Goal: Task Accomplishment & Management: Manage account settings

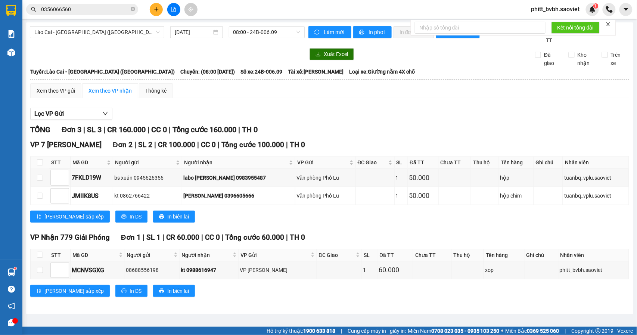
drag, startPoint x: 80, startPoint y: 3, endPoint x: 60, endPoint y: 10, distance: 21.4
click at [46, 10] on div "Kết quả [PERSON_NAME] ( 5 ) Bộ lọc Mã ĐH Trạng thái Món hàng Thu hộ Tổng [PERSO…" at bounding box center [73, 9] width 146 height 13
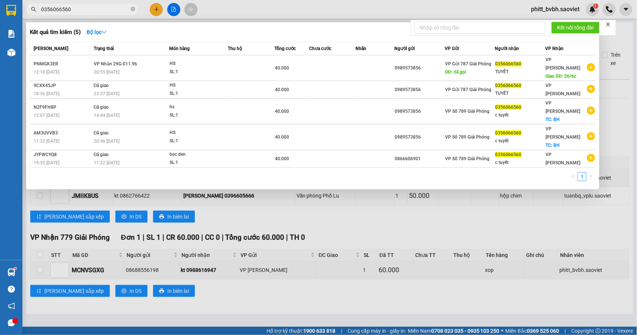
click at [104, 8] on input "0356066560" at bounding box center [85, 9] width 88 height 8
drag, startPoint x: 87, startPoint y: 11, endPoint x: 43, endPoint y: 11, distance: 44.8
click at [41, 10] on input "0356066560" at bounding box center [85, 9] width 88 height 8
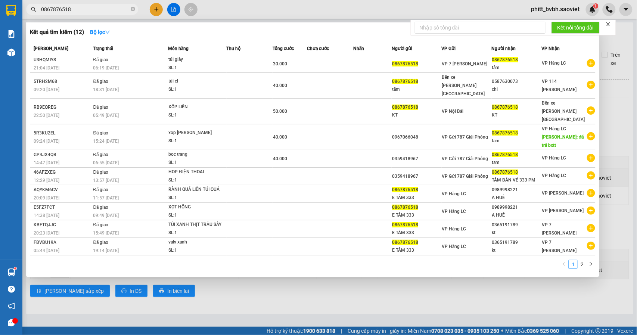
click at [615, 238] on div at bounding box center [318, 167] width 637 height 335
drag, startPoint x: 93, startPoint y: 8, endPoint x: 51, endPoint y: 12, distance: 42.1
click at [33, 16] on div "Kết quả [PERSON_NAME] ( 12 ) Bộ lọc Mã ĐH Trạng thái Món hàng Thu hộ Tổng [PERS…" at bounding box center [73, 9] width 146 height 13
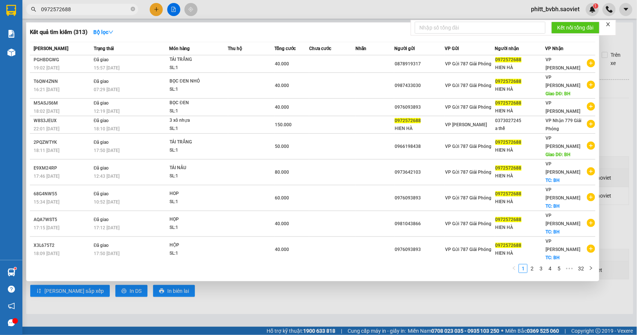
click at [91, 11] on input "0972572688" at bounding box center [85, 9] width 88 height 8
type input "0972572688"
drag, startPoint x: 80, startPoint y: 14, endPoint x: 50, endPoint y: 13, distance: 30.3
click at [50, 13] on span "0972572688" at bounding box center [82, 9] width 112 height 11
drag, startPoint x: 63, startPoint y: 11, endPoint x: 35, endPoint y: 17, distance: 28.3
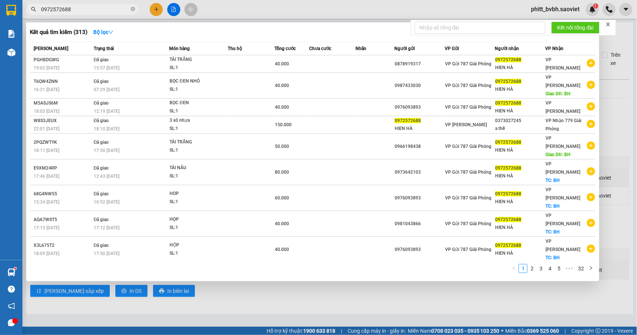
click at [35, 16] on div "Kết quả [PERSON_NAME] ( 313 ) Bộ lọc Mã ĐH Trạng thái Món hàng Thu hộ Tổng [PER…" at bounding box center [73, 9] width 146 height 13
click at [286, 10] on div at bounding box center [318, 167] width 637 height 335
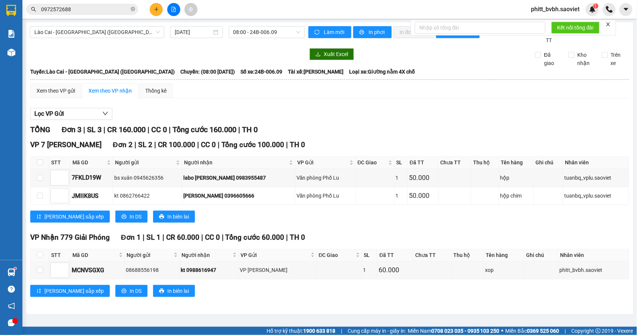
drag, startPoint x: 508, startPoint y: 98, endPoint x: 484, endPoint y: 95, distance: 24.9
click at [506, 98] on div "Xem theo VP gửi Xem theo VP nhận Thống kê" at bounding box center [329, 90] width 599 height 15
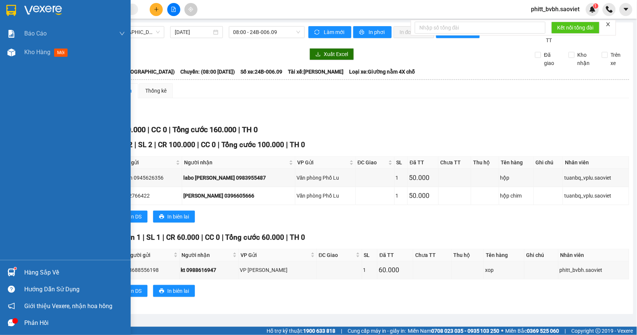
drag, startPoint x: 25, startPoint y: 55, endPoint x: 114, endPoint y: 71, distance: 90.4
click at [26, 55] on span "Kho hàng" at bounding box center [37, 52] width 26 height 7
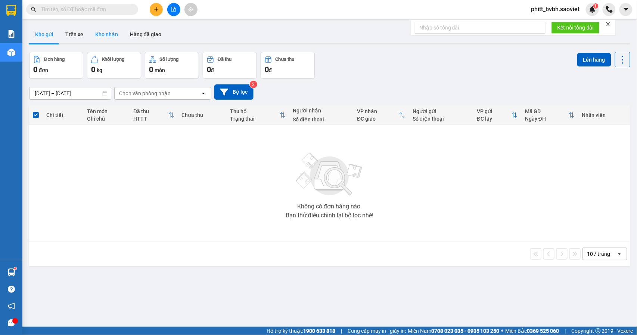
drag, startPoint x: 105, startPoint y: 41, endPoint x: 114, endPoint y: 39, distance: 9.8
click at [105, 39] on button "Kho nhận" at bounding box center [106, 34] width 35 height 18
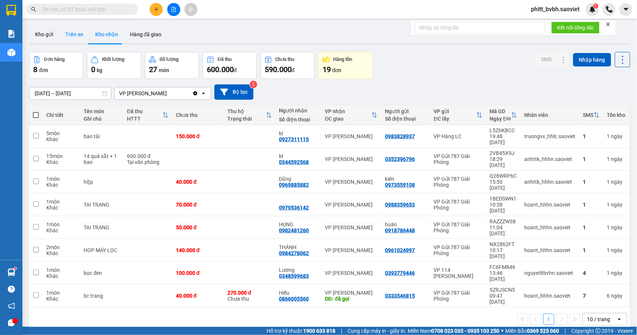
click at [80, 36] on button "Trên xe" at bounding box center [74, 34] width 30 height 18
type input "[DATE] – [DATE]"
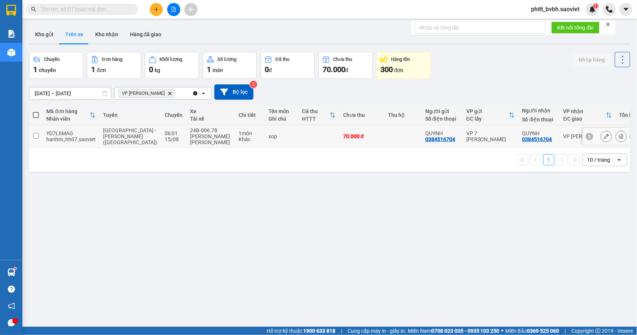
click at [39, 133] on td at bounding box center [35, 136] width 13 height 23
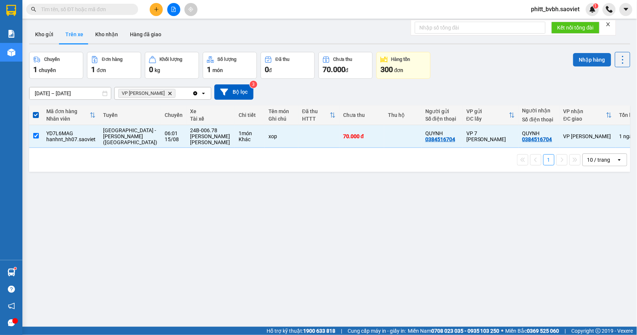
click at [580, 60] on button "Nhập hàng" at bounding box center [593, 59] width 38 height 13
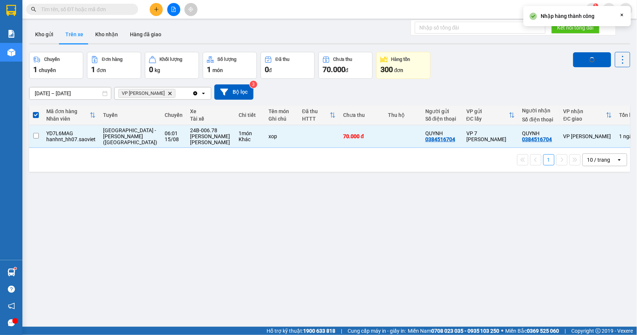
checkbox input "false"
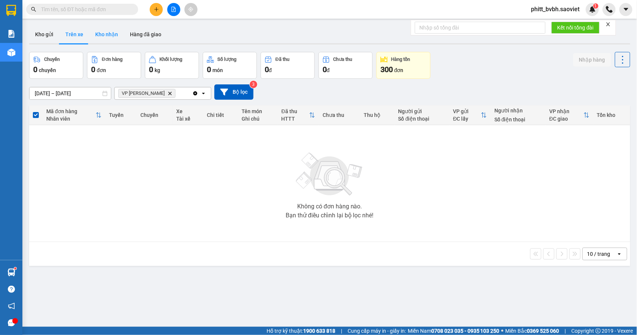
drag, startPoint x: 112, startPoint y: 37, endPoint x: 118, endPoint y: 33, distance: 6.7
click at [112, 36] on button "Kho nhận" at bounding box center [106, 34] width 35 height 18
type input "[DATE] – [DATE]"
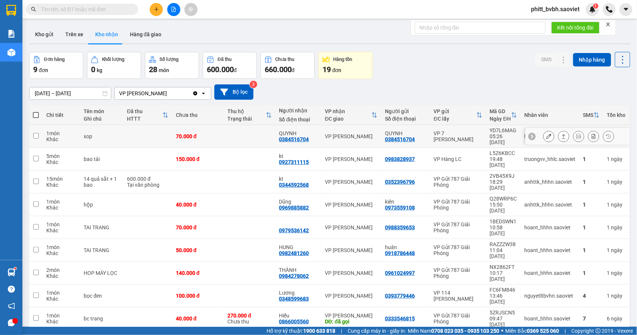
click at [38, 135] on input "checkbox" at bounding box center [36, 136] width 6 height 6
checkbox input "true"
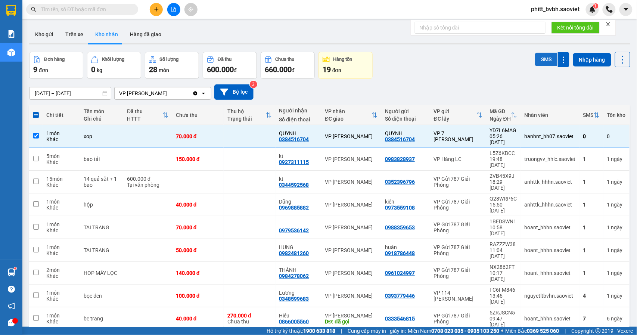
click at [544, 56] on button "SMS" at bounding box center [546, 59] width 22 height 13
click at [535, 59] on button "SMS" at bounding box center [546, 59] width 22 height 13
click at [544, 138] on button at bounding box center [549, 136] width 10 height 13
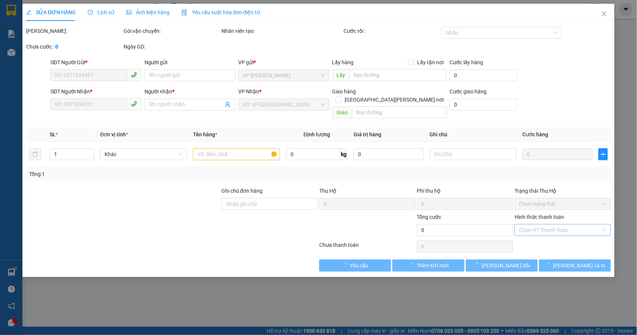
type input "0384516704"
type input "QUYNH"
type input "0384516704"
type input "QUYNH"
type input "70.000"
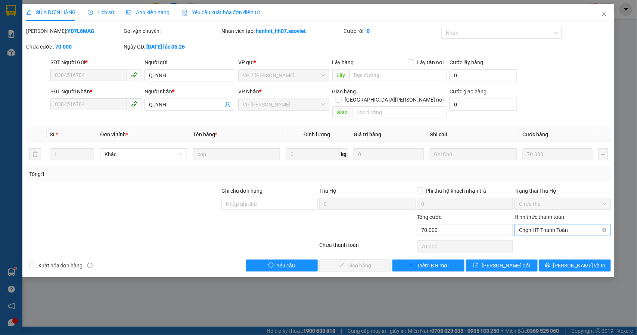
click at [553, 225] on span "Chọn HT Thanh Toán" at bounding box center [562, 230] width 87 height 11
click at [540, 238] on div "Tại văn phòng" at bounding box center [563, 238] width 87 height 8
type input "0"
click at [367, 262] on span "[PERSON_NAME] và [PERSON_NAME] hàng" at bounding box center [384, 266] width 101 height 8
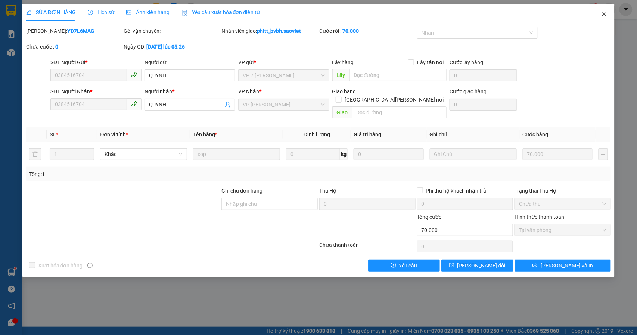
click at [604, 14] on icon "close" at bounding box center [605, 14] width 6 height 6
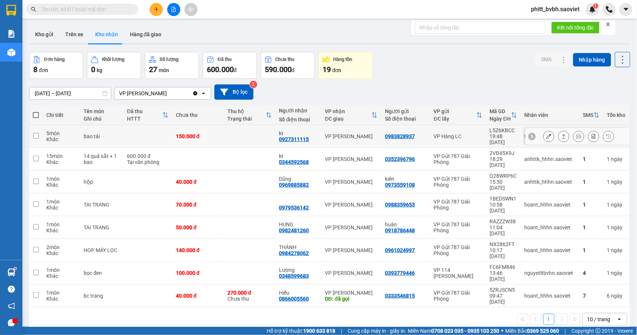
click at [231, 135] on td at bounding box center [250, 136] width 52 height 23
checkbox input "true"
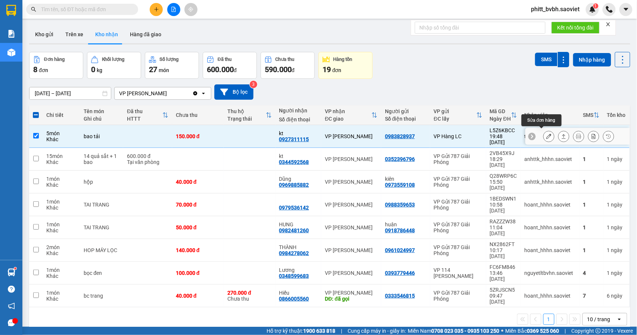
click at [547, 133] on button at bounding box center [549, 136] width 10 height 13
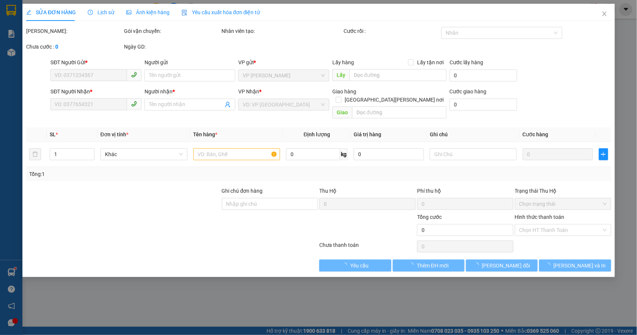
type input "0983828937"
type input "0927311115"
type input "kt"
type input "150.000"
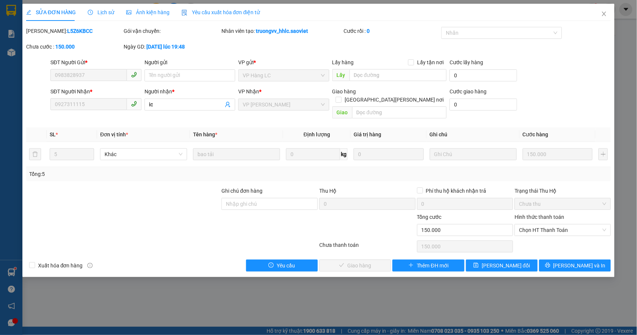
click at [586, 216] on div "Hình thức thanh toán" at bounding box center [563, 218] width 96 height 11
click at [584, 225] on span "Chọn HT Thanh Toán" at bounding box center [562, 230] width 87 height 11
drag, startPoint x: 558, startPoint y: 249, endPoint x: 504, endPoint y: 266, distance: 57.2
click at [558, 250] on div "Chuyển khoản" at bounding box center [563, 249] width 87 height 8
type input "0"
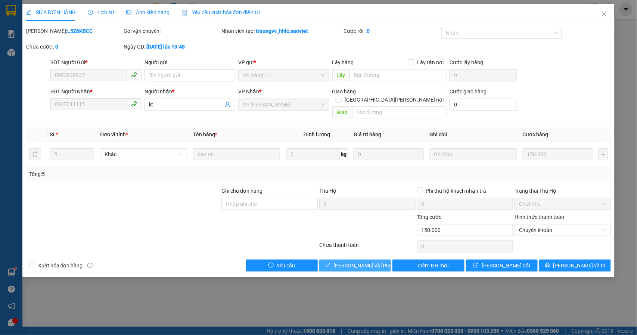
click at [355, 264] on button "[PERSON_NAME] và [PERSON_NAME] hàng" at bounding box center [355, 266] width 72 height 12
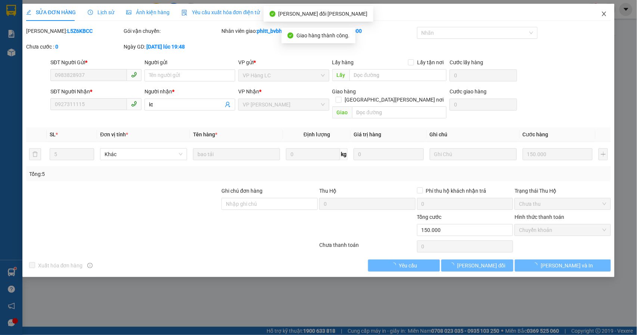
click at [603, 13] on icon "close" at bounding box center [605, 14] width 6 height 6
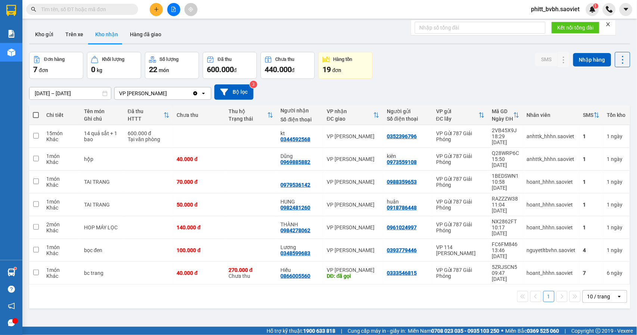
click at [68, 94] on input "[DATE] – [DATE]" at bounding box center [70, 93] width 81 height 12
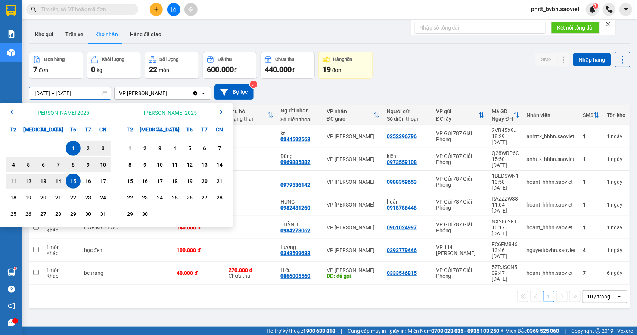
click at [13, 111] on icon "Arrow Left" at bounding box center [12, 112] width 9 height 9
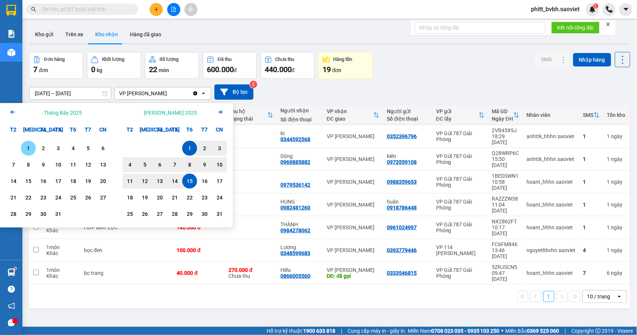
drag, startPoint x: 27, startPoint y: 145, endPoint x: 166, endPoint y: 190, distance: 146.1
click at [27, 145] on div "1" at bounding box center [28, 148] width 10 height 9
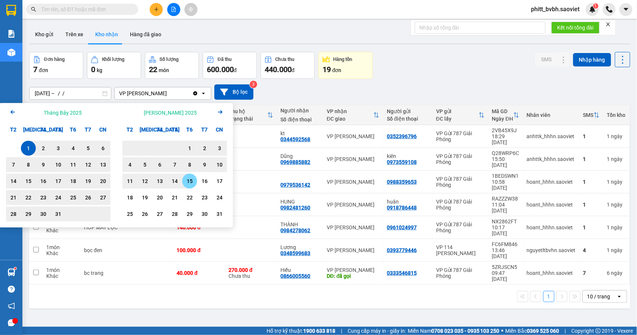
click at [193, 183] on div "15" at bounding box center [190, 181] width 10 height 9
type input "[DATE] – [DATE]"
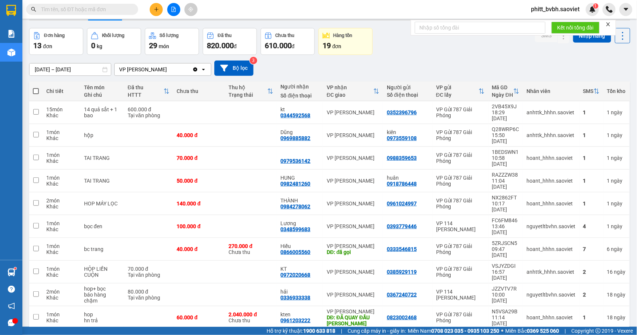
scroll to position [34, 0]
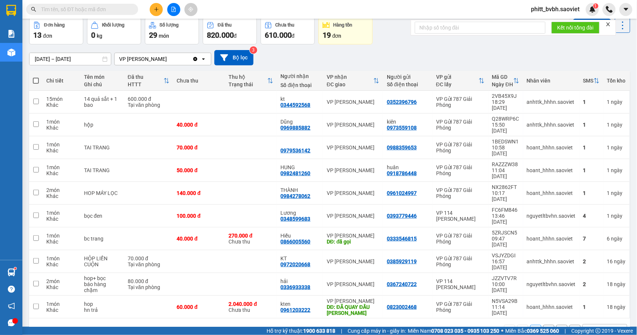
click at [544, 325] on button "2" at bounding box center [549, 330] width 11 height 11
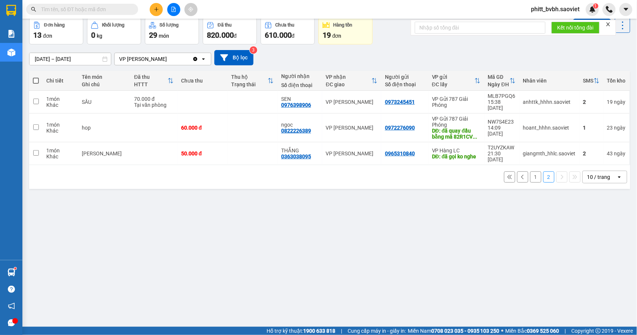
click at [107, 9] on input "text" at bounding box center [85, 9] width 88 height 8
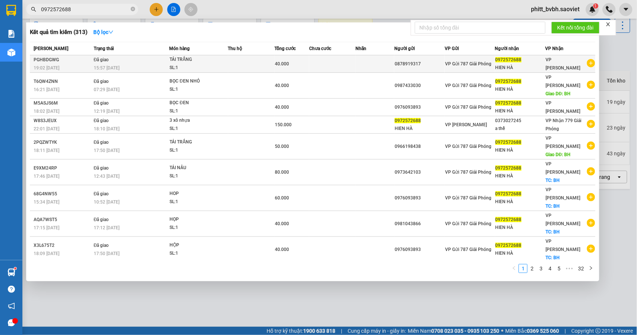
type input "0972572688"
click at [72, 66] on div "19:02 [DATE]" at bounding box center [63, 68] width 58 height 8
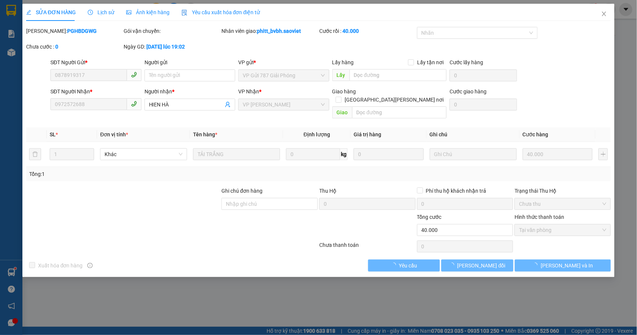
type input "0878919317"
type input "0972572688"
type input "HIEN HÀ"
type input "40.000"
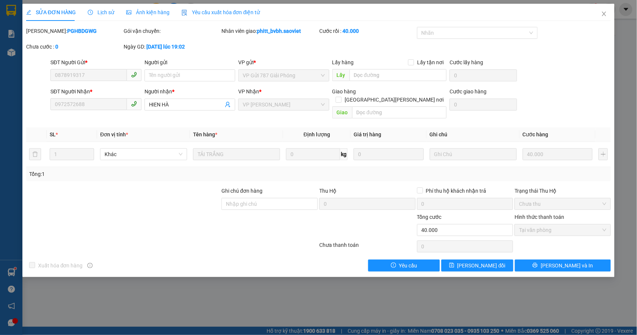
click at [101, 7] on div "Lịch sử" at bounding box center [101, 12] width 27 height 17
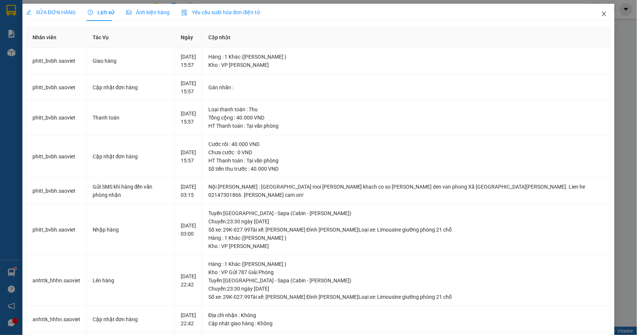
click at [602, 11] on icon "close" at bounding box center [605, 14] width 6 height 6
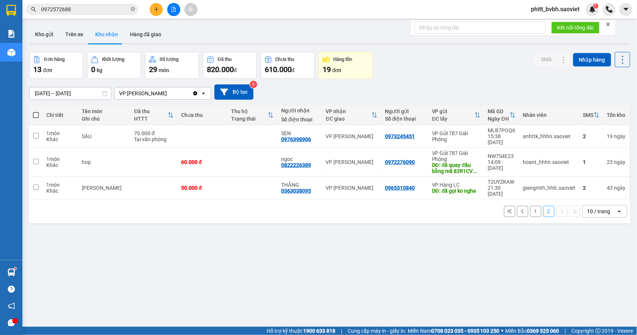
click at [531, 206] on button "1" at bounding box center [536, 211] width 11 height 11
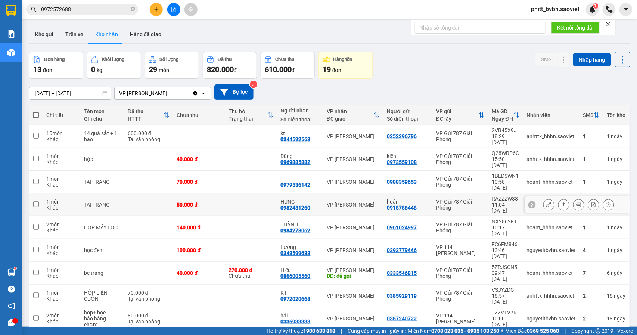
click at [310, 199] on div "HUNG 0982481260" at bounding box center [300, 205] width 38 height 12
checkbox input "true"
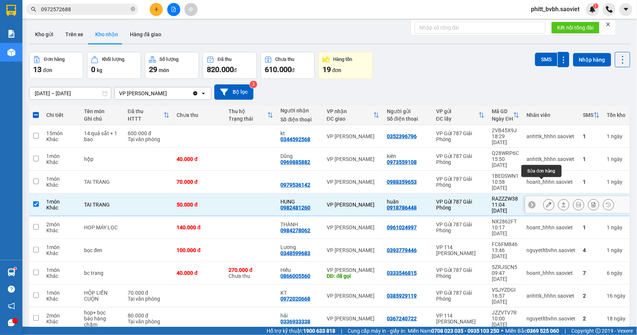
click at [547, 202] on icon at bounding box center [549, 204] width 5 height 5
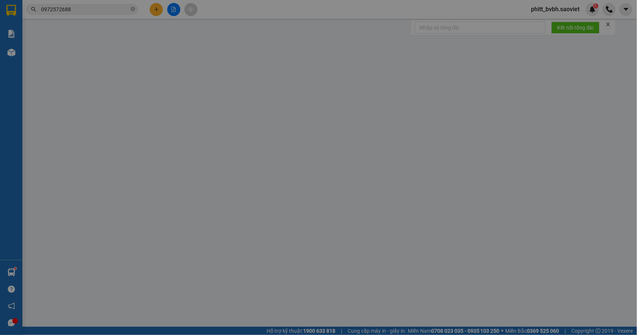
type input "0918786448"
type input "huân"
type input "0982481260"
type input "HUNG"
type input "50.000"
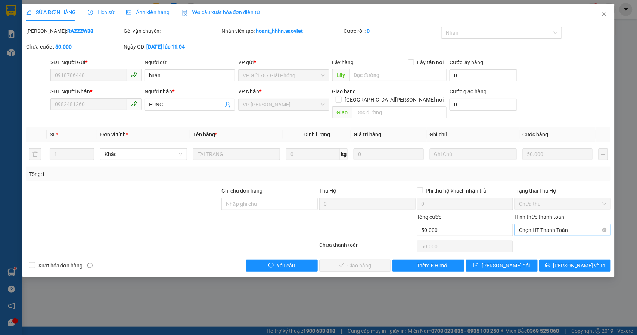
click at [562, 225] on span "Chọn HT Thanh Toán" at bounding box center [562, 230] width 87 height 11
click at [544, 235] on div "Tại văn phòng" at bounding box center [563, 238] width 87 height 8
type input "0"
click at [370, 262] on span "[PERSON_NAME] và [PERSON_NAME] hàng" at bounding box center [384, 266] width 101 height 8
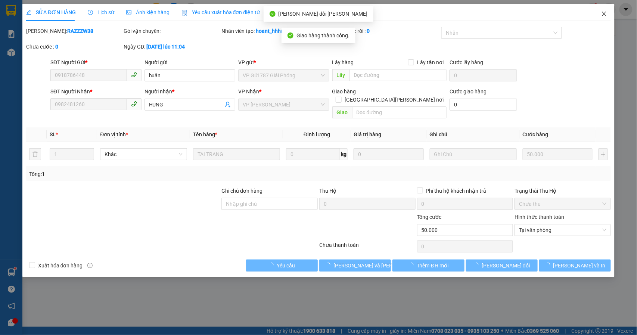
click at [601, 12] on span "Close" at bounding box center [604, 14] width 21 height 21
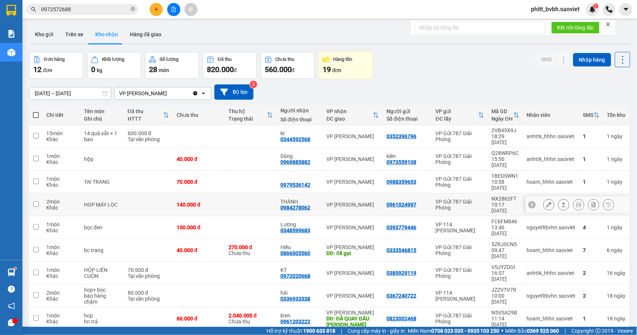
click at [311, 199] on div "[PERSON_NAME] 0984278062" at bounding box center [300, 205] width 38 height 12
checkbox input "true"
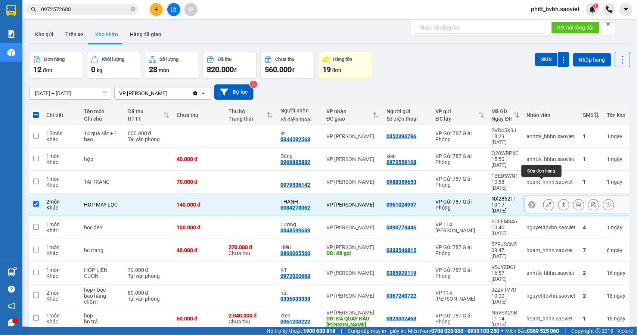
click at [547, 202] on icon at bounding box center [549, 204] width 5 height 5
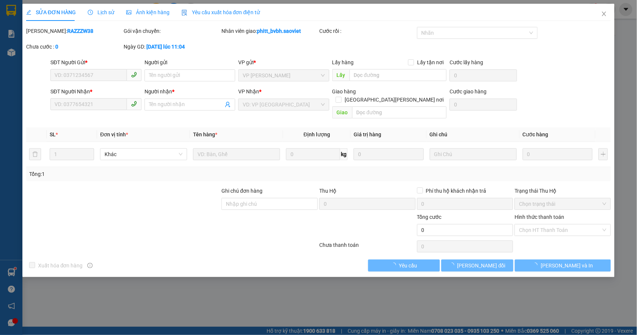
type input "0961024997"
type input "0984278062"
type input "THÀNH"
type input "140.000"
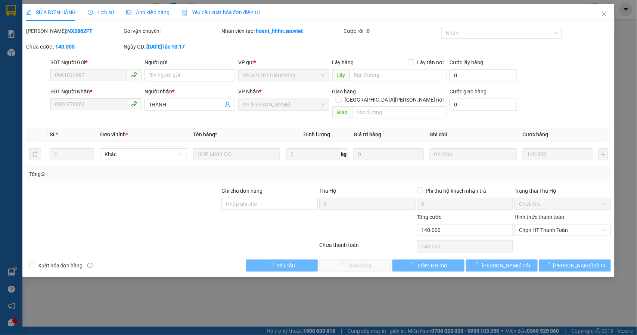
click at [571, 225] on span "Chọn HT Thanh Toán" at bounding box center [562, 230] width 87 height 11
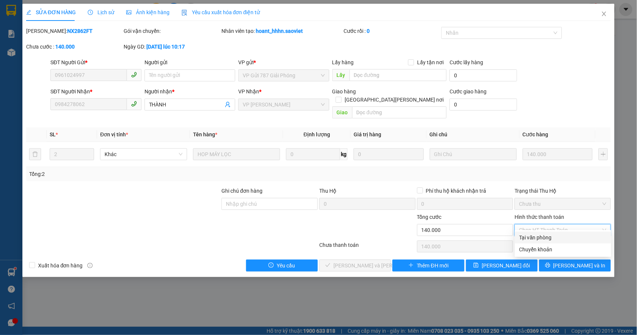
drag, startPoint x: 544, startPoint y: 235, endPoint x: 393, endPoint y: 266, distance: 154.1
click at [544, 237] on div "Tại văn phòng" at bounding box center [563, 238] width 87 height 8
type input "0"
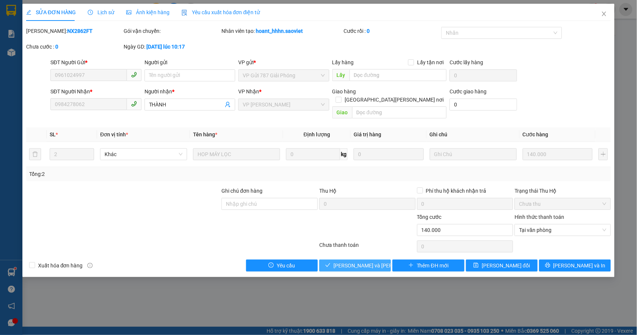
click at [348, 262] on span "[PERSON_NAME] và [PERSON_NAME] hàng" at bounding box center [384, 266] width 101 height 8
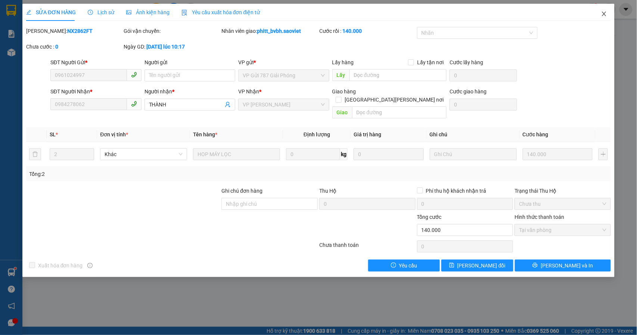
click at [603, 15] on icon "close" at bounding box center [605, 14] width 6 height 6
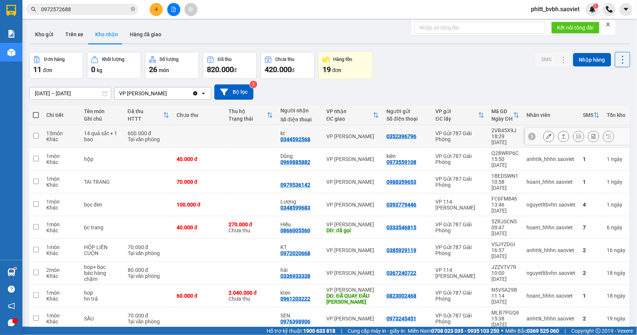
click at [250, 138] on td at bounding box center [251, 136] width 52 height 23
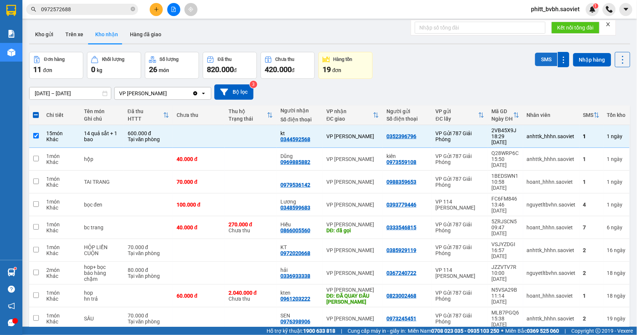
click at [538, 63] on button "SMS" at bounding box center [546, 59] width 22 height 13
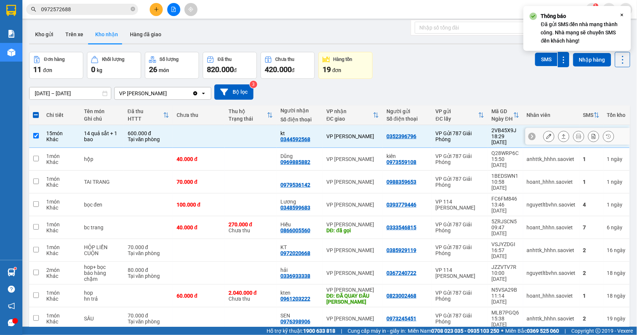
click at [250, 138] on td at bounding box center [251, 136] width 52 height 23
checkbox input "false"
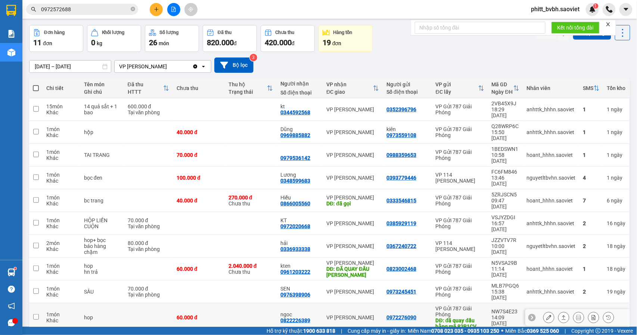
scroll to position [34, 0]
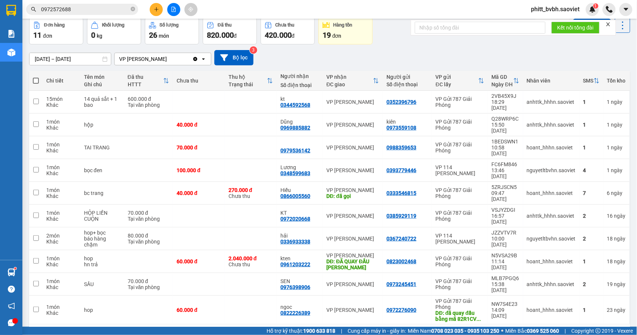
click at [544, 331] on button "2" at bounding box center [549, 336] width 11 height 11
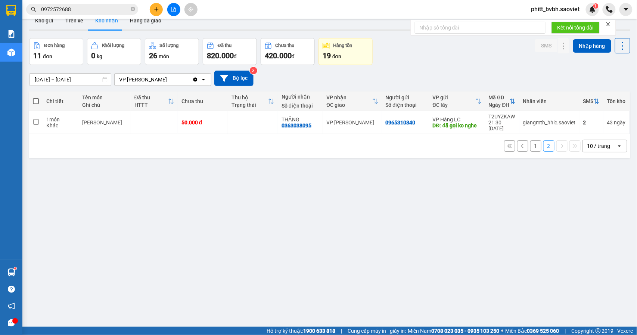
scroll to position [0, 0]
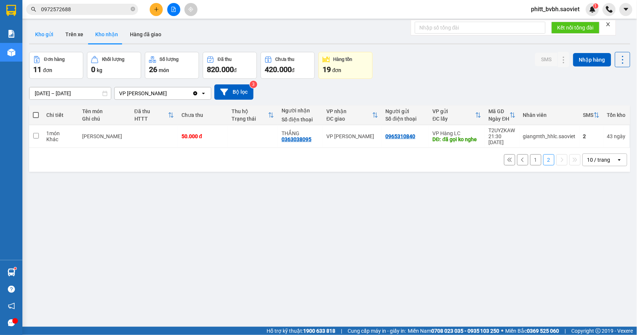
click at [43, 30] on button "Kho gửi" at bounding box center [44, 34] width 30 height 18
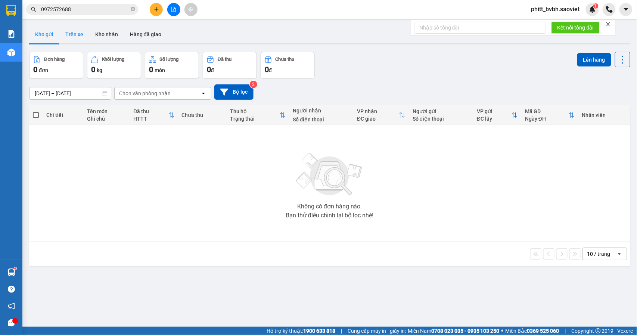
click at [73, 33] on button "Trên xe" at bounding box center [74, 34] width 30 height 18
